Goal: Information Seeking & Learning: Learn about a topic

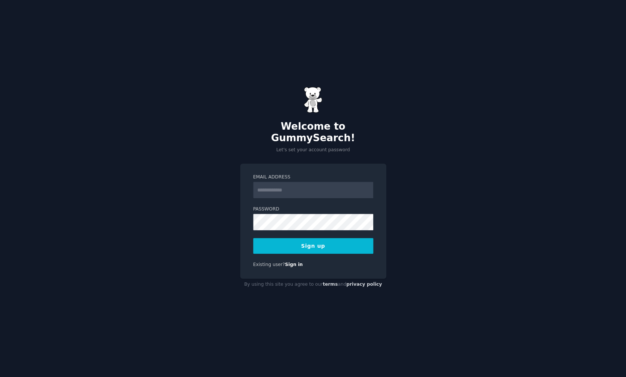
click at [284, 185] on input "Email Address" at bounding box center [313, 190] width 120 height 16
type input "**********"
click at [310, 238] on button "Sign up" at bounding box center [313, 246] width 120 height 16
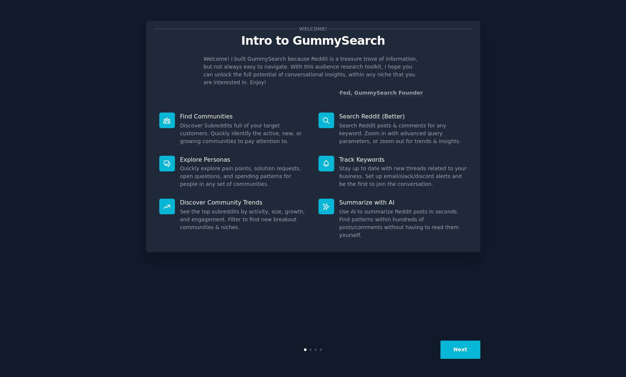
click at [459, 343] on button "Next" at bounding box center [460, 350] width 40 height 18
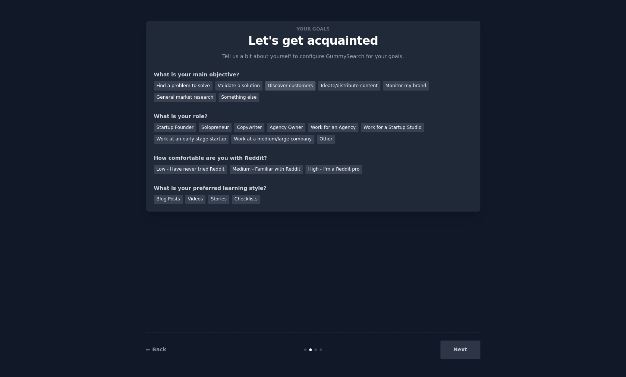
click at [285, 85] on div "Discover customers" at bounding box center [290, 85] width 50 height 9
click at [340, 84] on div "Ideate/distribute content" at bounding box center [349, 85] width 62 height 9
click at [209, 128] on div "Solopreneur" at bounding box center [215, 127] width 33 height 9
click at [204, 139] on div "Work at an early stage startup" at bounding box center [191, 139] width 75 height 9
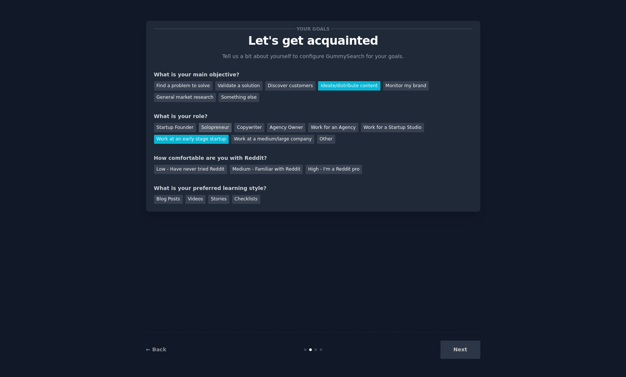
click at [209, 126] on div "Solopreneur" at bounding box center [215, 127] width 33 height 9
click at [208, 139] on div "Work at an early stage startup" at bounding box center [191, 139] width 75 height 9
click at [248, 167] on div "Medium - Familiar with Reddit" at bounding box center [266, 169] width 73 height 9
click at [196, 199] on div "Videos" at bounding box center [195, 199] width 20 height 9
click at [464, 349] on button "Next" at bounding box center [460, 350] width 40 height 18
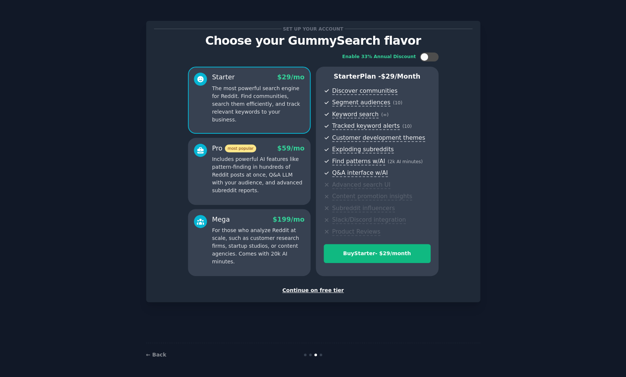
click at [331, 294] on div "Continue on free tier" at bounding box center [313, 291] width 318 height 8
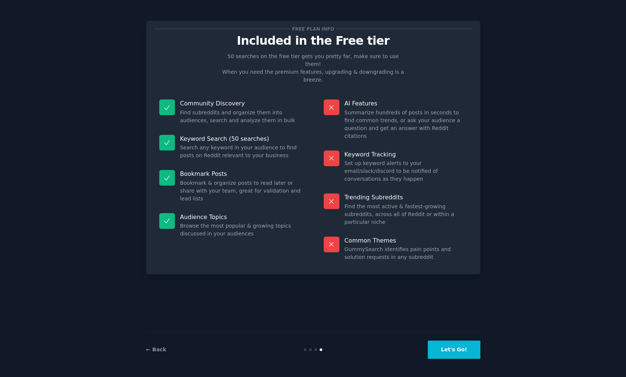
click at [459, 356] on button "Let's Go!" at bounding box center [453, 350] width 52 height 18
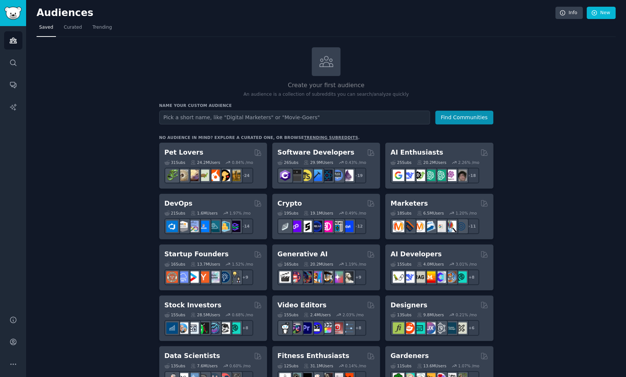
click at [316, 137] on link "trending subreddits" at bounding box center [331, 137] width 54 height 4
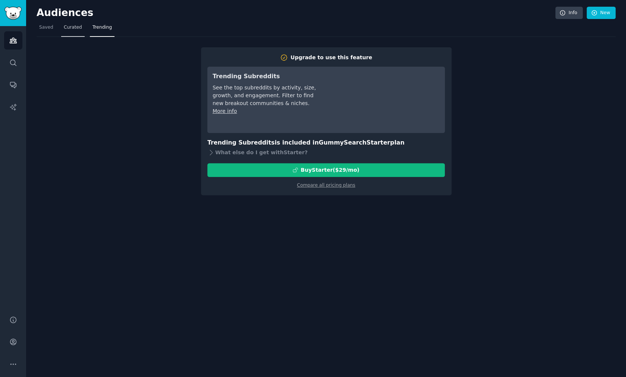
click at [69, 30] on span "Curated" at bounding box center [73, 27] width 18 height 7
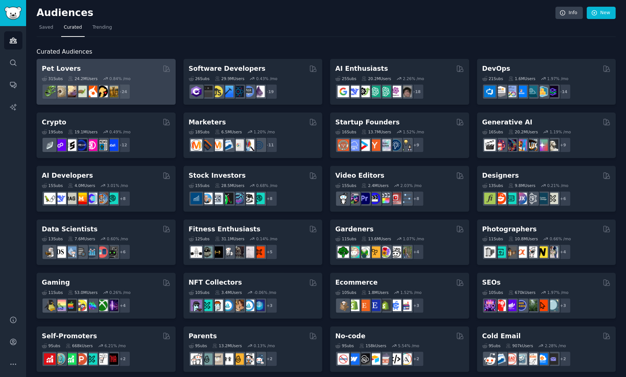
click at [139, 67] on div "Pet Lovers" at bounding box center [106, 68] width 129 height 9
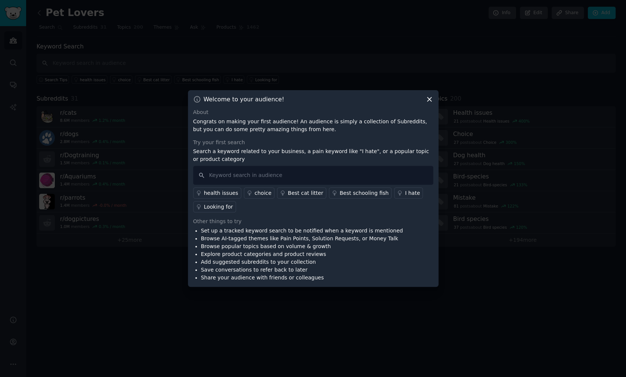
click at [430, 98] on icon at bounding box center [429, 99] width 8 height 8
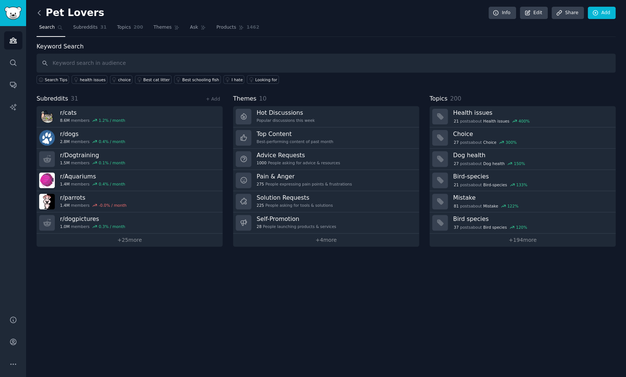
click at [37, 12] on icon at bounding box center [39, 13] width 8 height 8
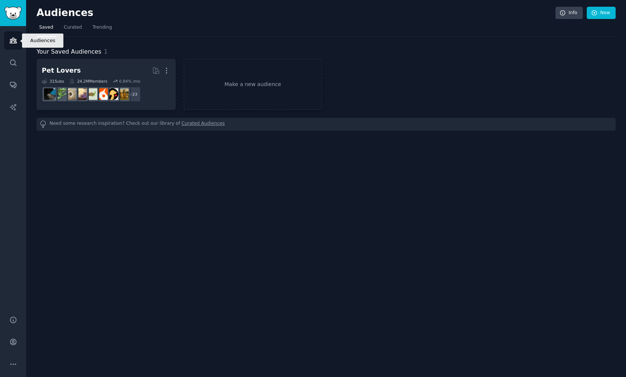
click at [13, 35] on link "Audiences" at bounding box center [13, 40] width 18 height 18
click at [14, 64] on icon "Sidebar" at bounding box center [13, 63] width 6 height 6
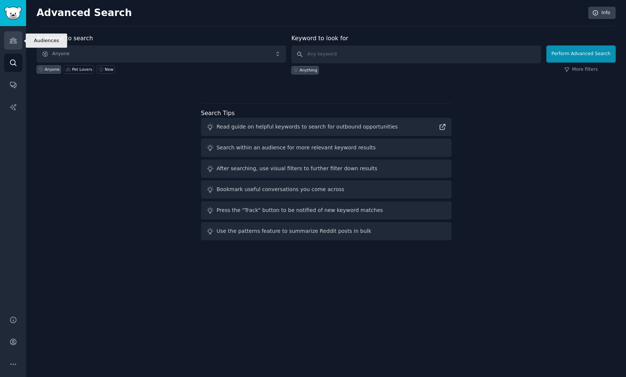
click at [13, 37] on icon "Sidebar" at bounding box center [13, 41] width 8 height 8
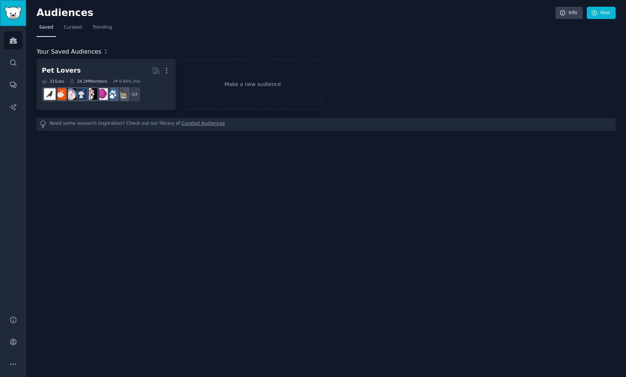
click at [4, 13] on link "Sidebar" at bounding box center [13, 13] width 26 height 26
click at [72, 26] on span "Curated" at bounding box center [73, 27] width 18 height 7
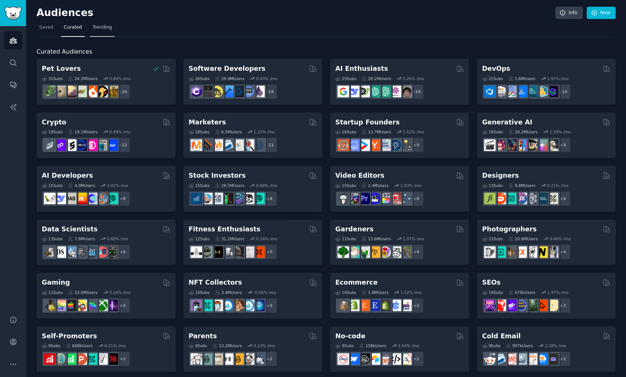
click at [108, 25] on span "Trending" at bounding box center [101, 27] width 19 height 7
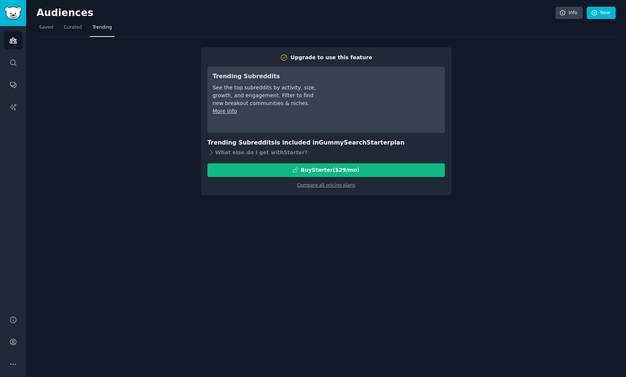
click at [477, 151] on div "Upgrade to use this feature Trending Subreddits See the top subreddits by activ…" at bounding box center [326, 116] width 579 height 158
click at [73, 26] on span "Curated" at bounding box center [73, 27] width 18 height 7
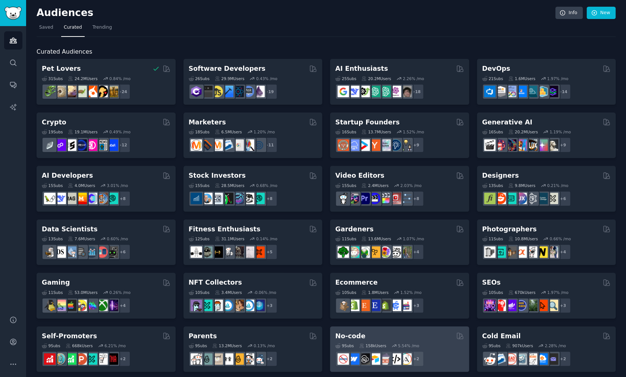
scroll to position [1, 0]
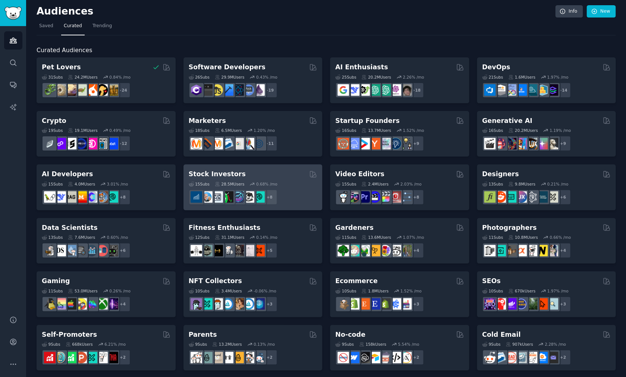
click at [247, 176] on div "Stock Investors" at bounding box center [253, 174] width 129 height 9
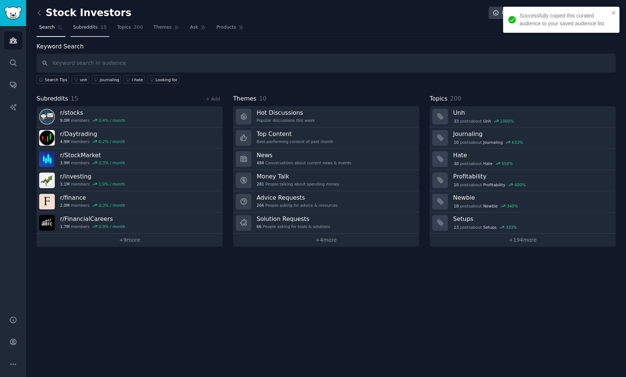
click at [82, 32] on link "Subreddits 15" at bounding box center [89, 29] width 39 height 15
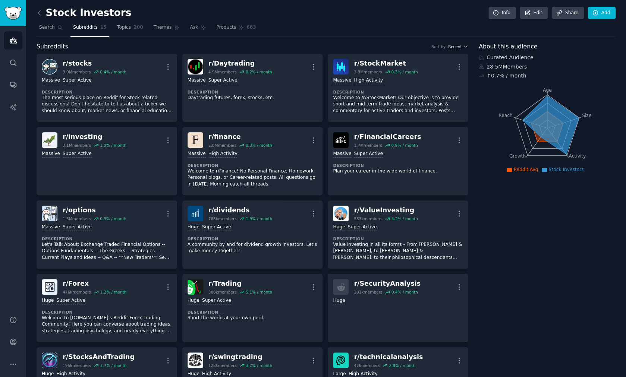
click at [467, 48] on icon "button" at bounding box center [465, 46] width 5 height 5
click at [349, 43] on div "Subreddits Sort by Recent Recent Largest" at bounding box center [253, 46] width 432 height 9
click at [38, 13] on icon at bounding box center [39, 12] width 2 height 4
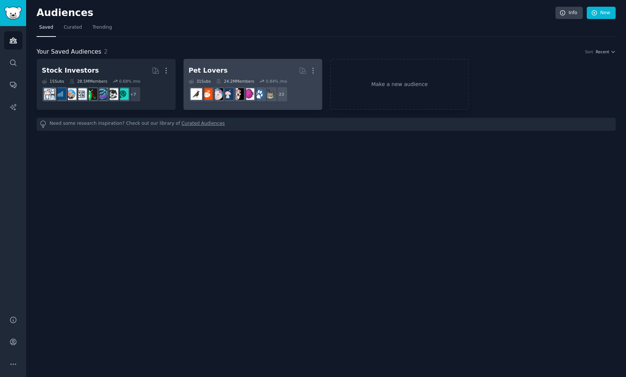
click at [234, 75] on h2 "Pet Lovers More" at bounding box center [253, 70] width 129 height 13
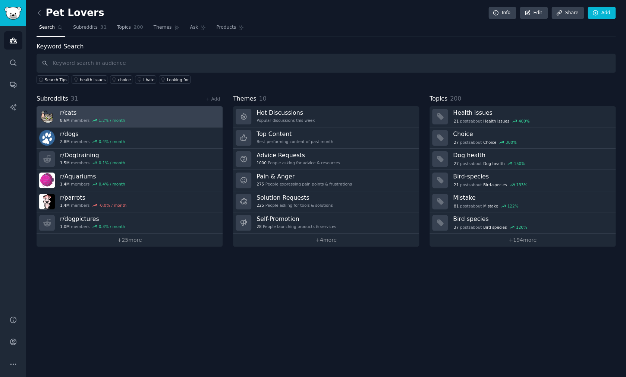
click at [170, 117] on link "r/ cats 8.6M members 1.2 % / month" at bounding box center [130, 116] width 186 height 21
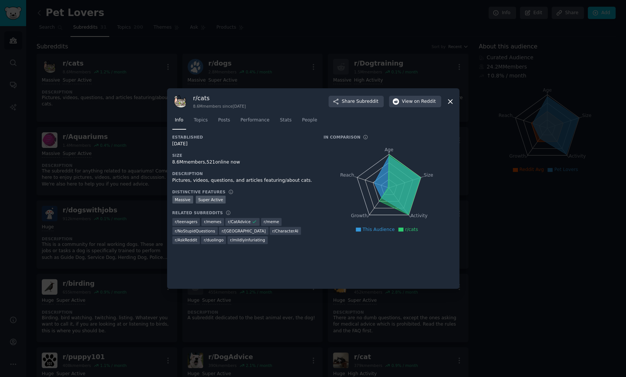
click at [452, 104] on icon at bounding box center [450, 102] width 8 height 8
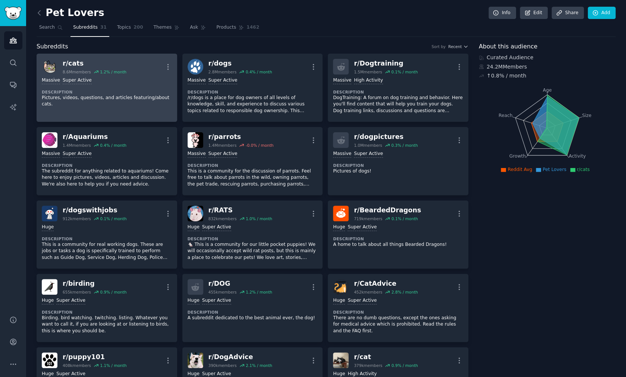
click at [139, 71] on div "r/ cats 8.6M members 1.2 % / month More" at bounding box center [107, 67] width 130 height 16
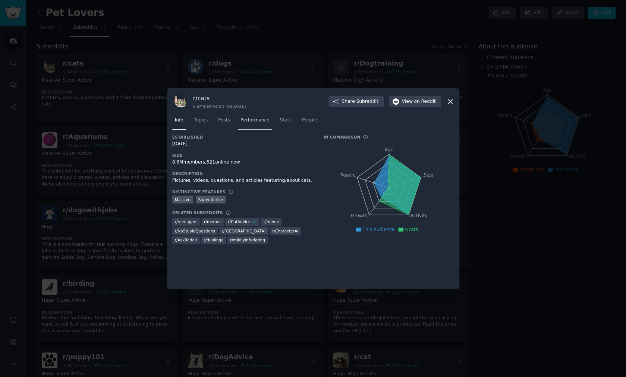
click at [253, 126] on link "Performance" at bounding box center [255, 121] width 34 height 15
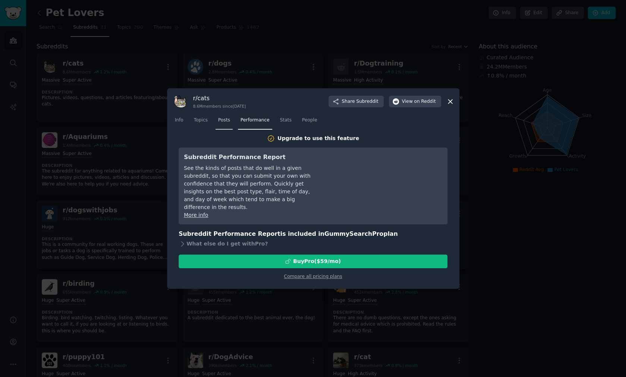
click at [222, 124] on link "Posts" at bounding box center [223, 121] width 17 height 15
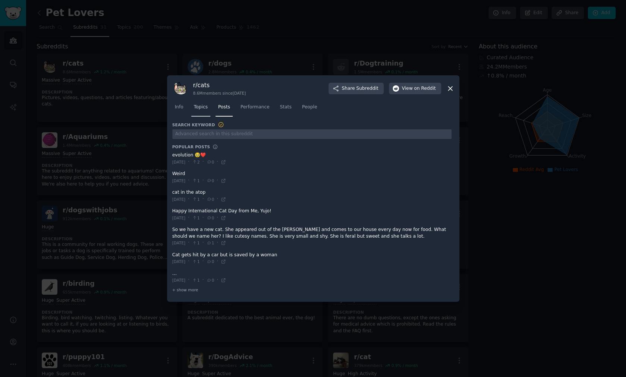
click at [201, 111] on link "Topics" at bounding box center [200, 108] width 19 height 15
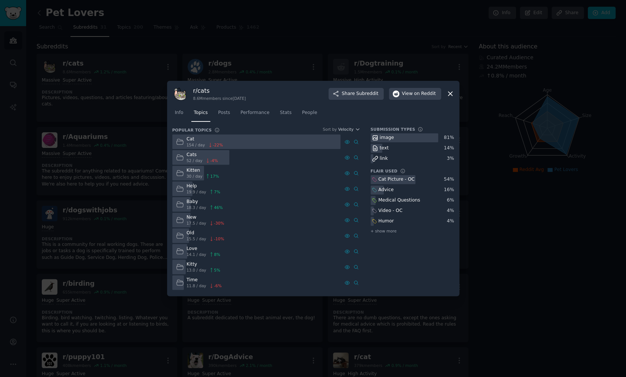
click at [449, 94] on icon at bounding box center [450, 94] width 4 height 4
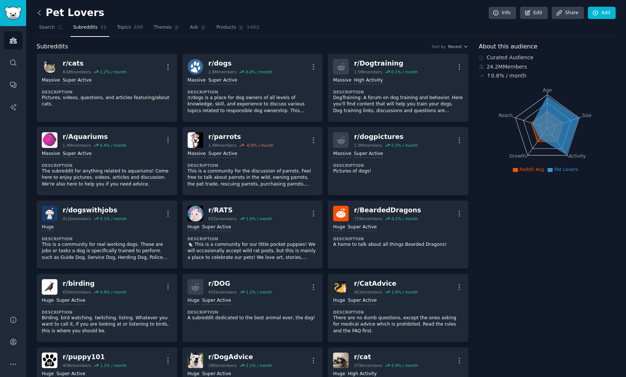
click at [39, 15] on icon at bounding box center [39, 13] width 8 height 8
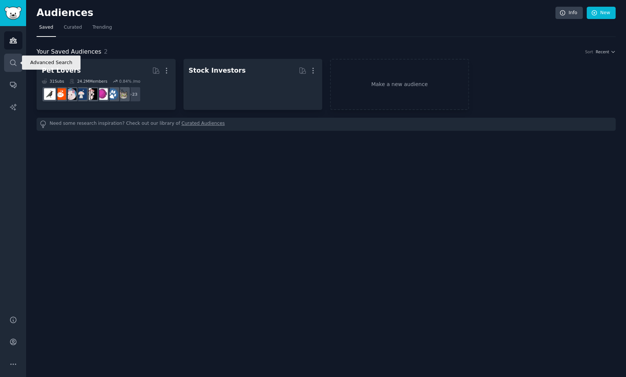
click at [18, 61] on link "Search" at bounding box center [13, 63] width 18 height 18
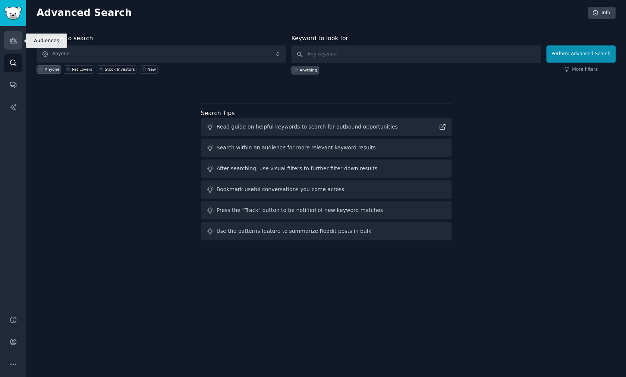
click at [10, 47] on link "Audiences" at bounding box center [13, 40] width 18 height 18
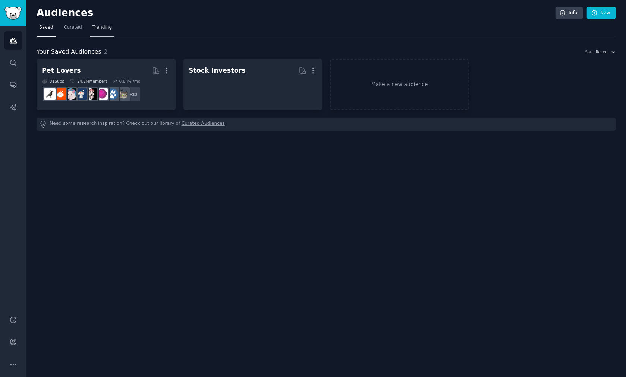
click at [95, 27] on span "Trending" at bounding box center [101, 27] width 19 height 7
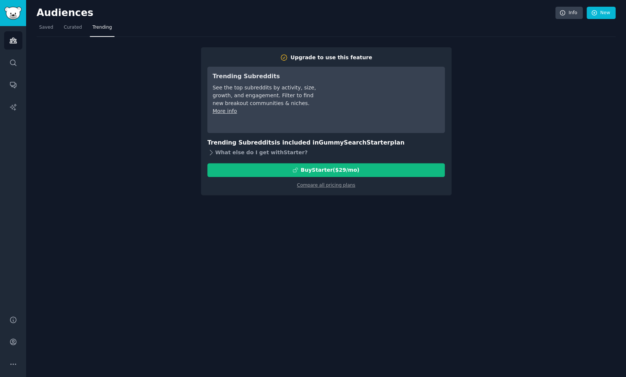
click at [215, 153] on div "What else do I get with Starter ?" at bounding box center [325, 153] width 237 height 10
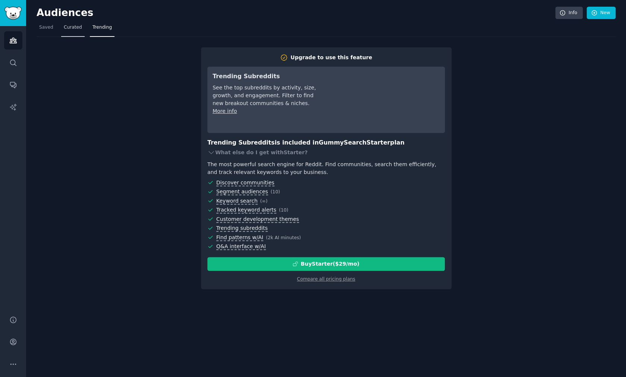
click at [76, 28] on span "Curated" at bounding box center [73, 27] width 18 height 7
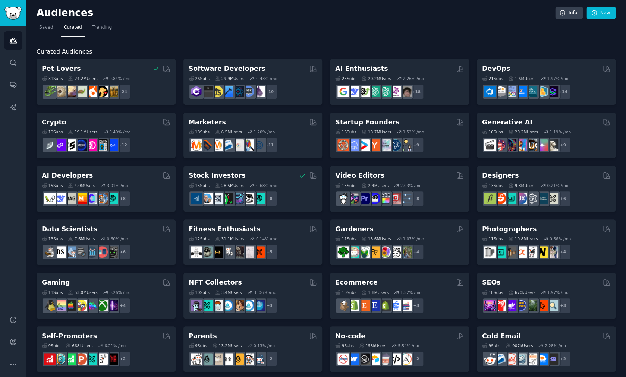
click at [75, 29] on span "Curated" at bounding box center [73, 27] width 18 height 7
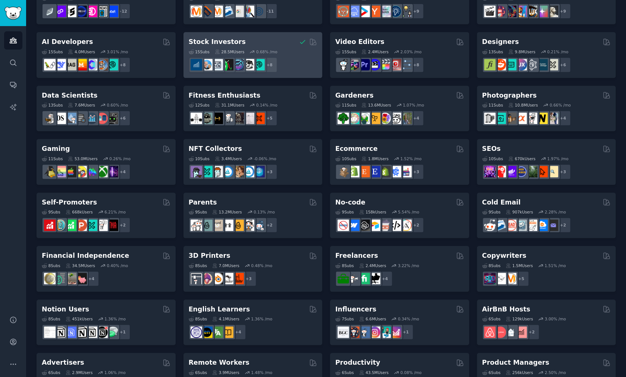
scroll to position [142, 0]
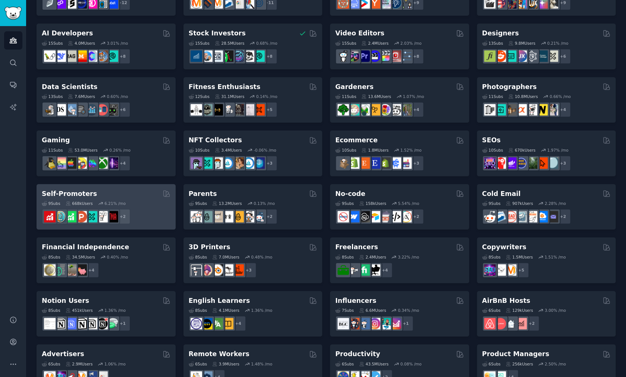
click at [124, 199] on div "9 Sub s 668k Users 6.21 % /mo + 2" at bounding box center [106, 211] width 129 height 26
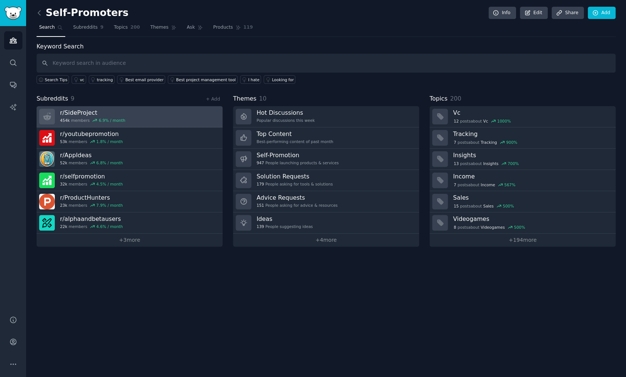
click at [89, 112] on h3 "r/ SideProject" at bounding box center [92, 113] width 65 height 8
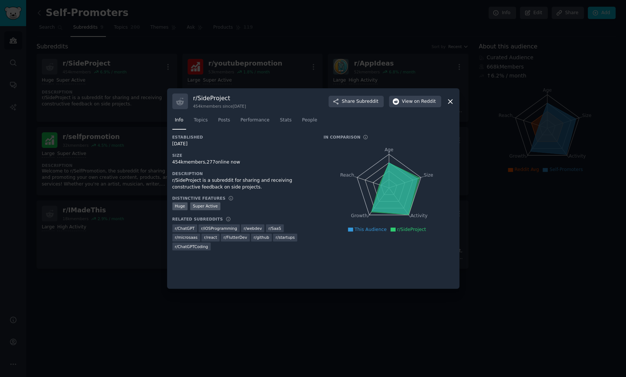
click at [452, 101] on icon at bounding box center [450, 102] width 8 height 8
